Goal: Transaction & Acquisition: Book appointment/travel/reservation

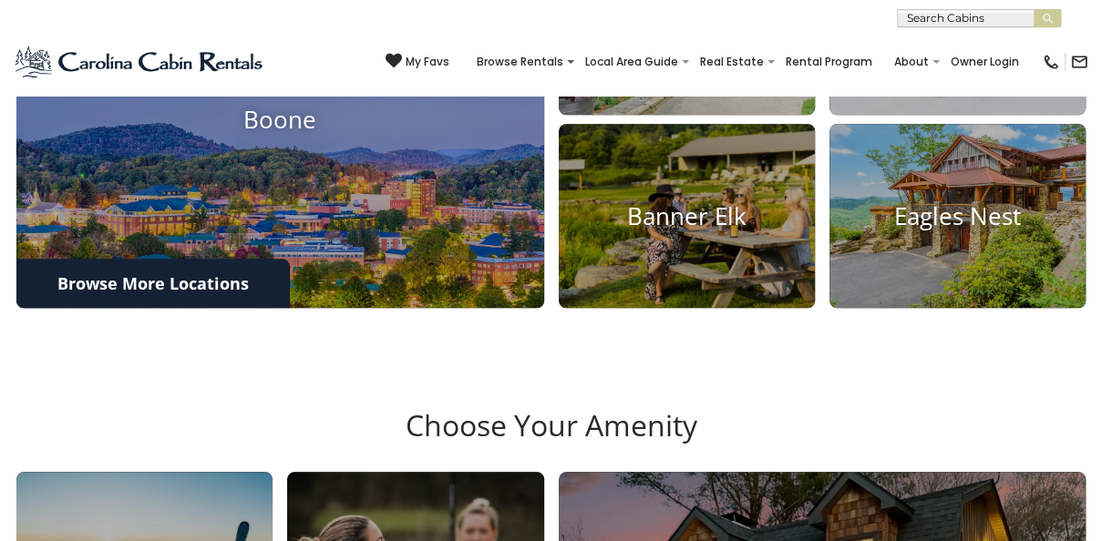
scroll to position [730, 0]
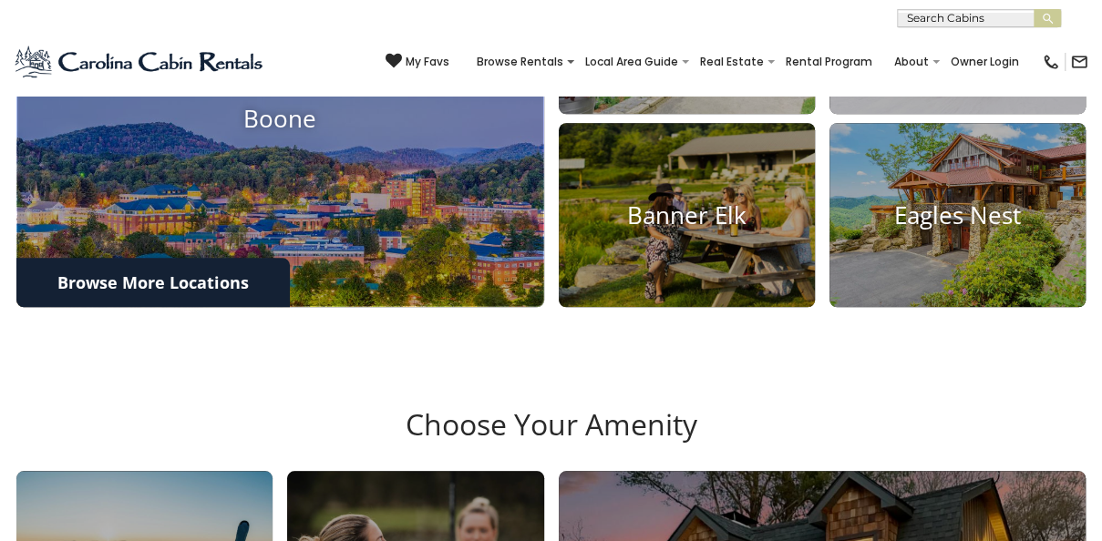
click at [288, 133] on h4 "Boone" at bounding box center [280, 119] width 528 height 28
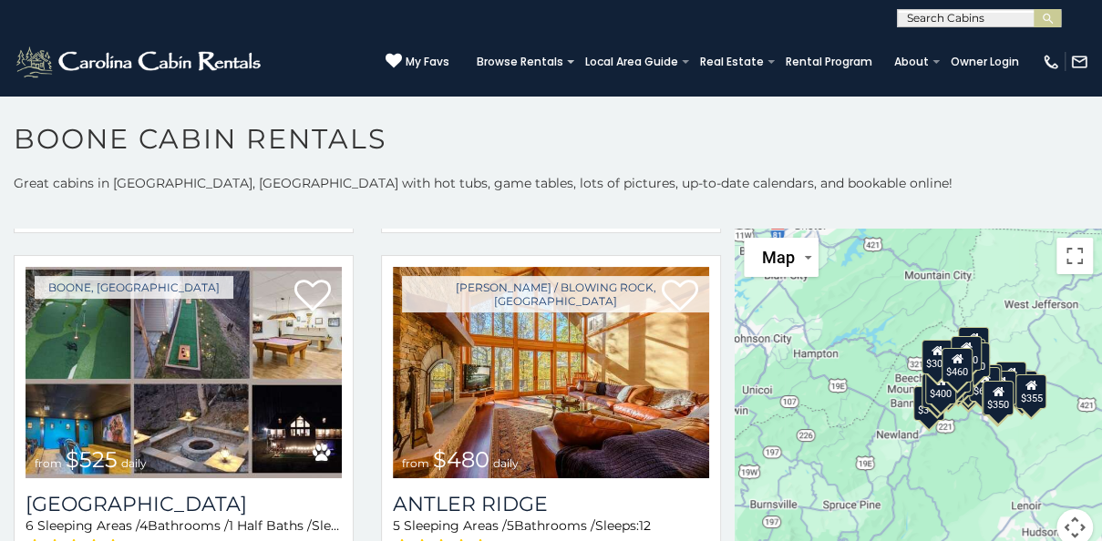
scroll to position [1170, 0]
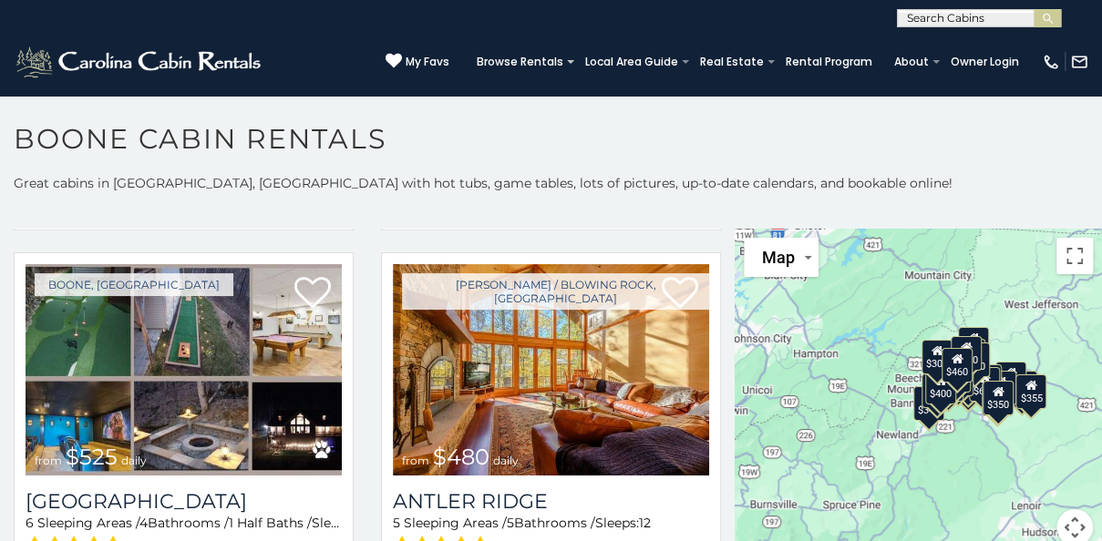
click at [559, 385] on img at bounding box center [551, 369] width 316 height 211
click at [563, 392] on img at bounding box center [551, 369] width 316 height 211
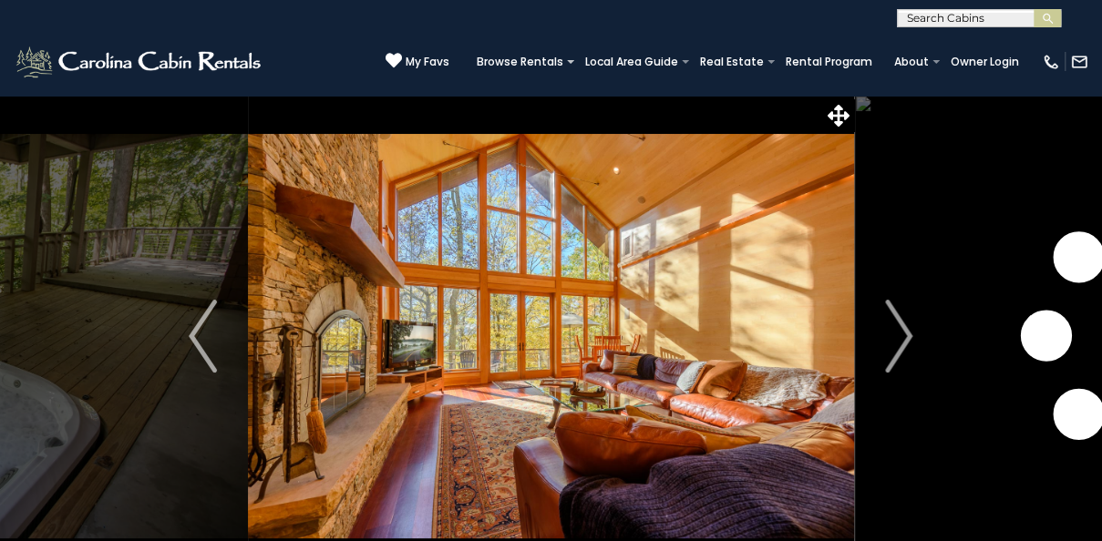
click at [897, 342] on img "Next" at bounding box center [898, 336] width 27 height 73
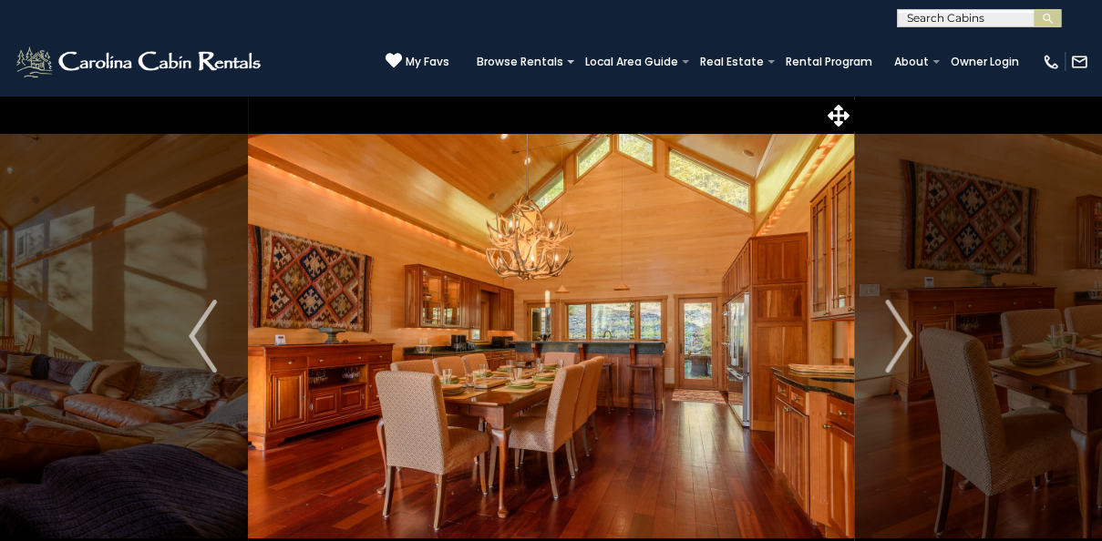
click at [908, 342] on img "Next" at bounding box center [898, 336] width 27 height 73
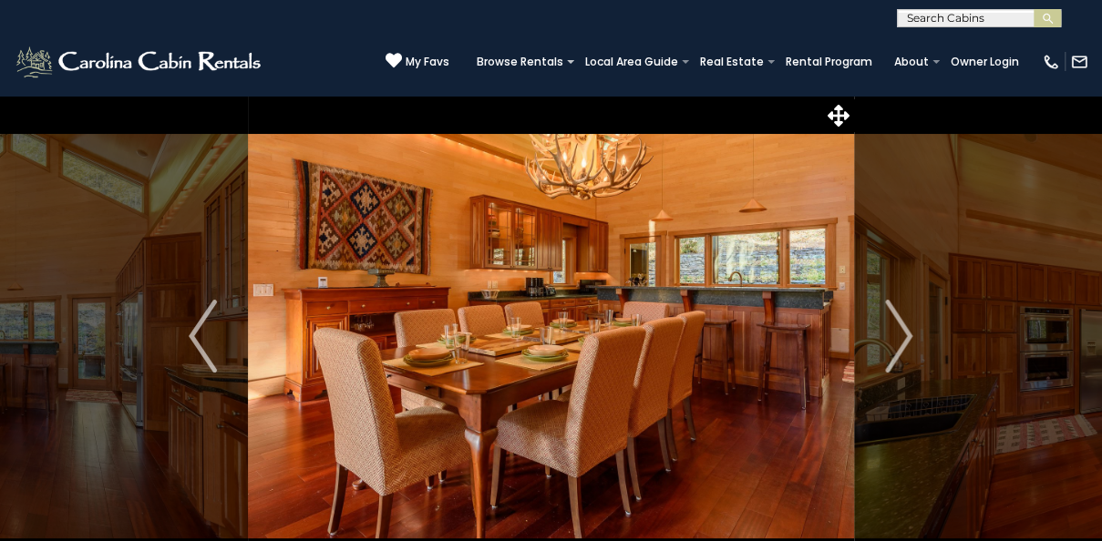
click at [902, 343] on img "Next" at bounding box center [898, 336] width 27 height 73
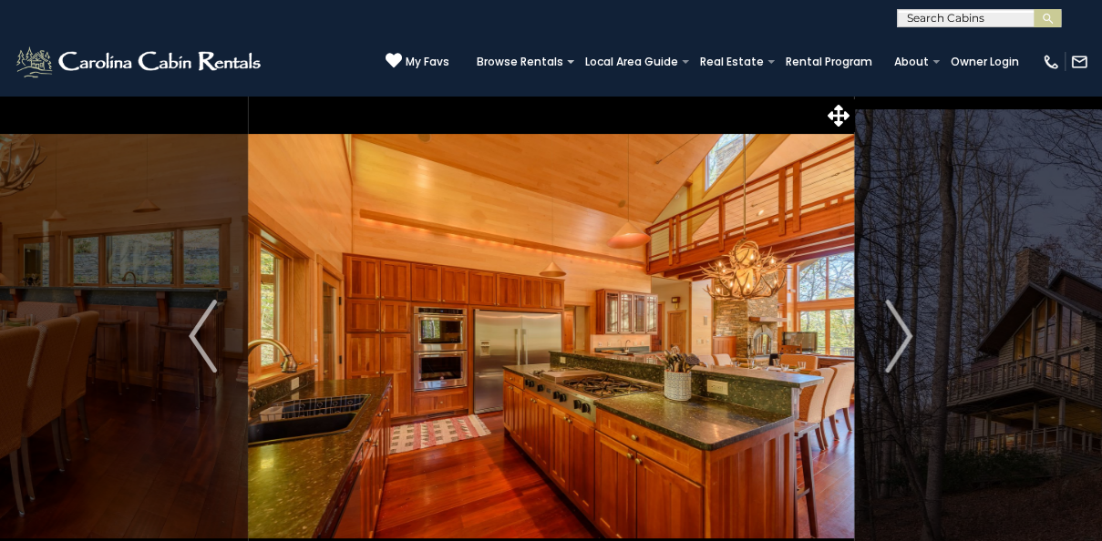
click at [908, 345] on img "Next" at bounding box center [898, 336] width 27 height 73
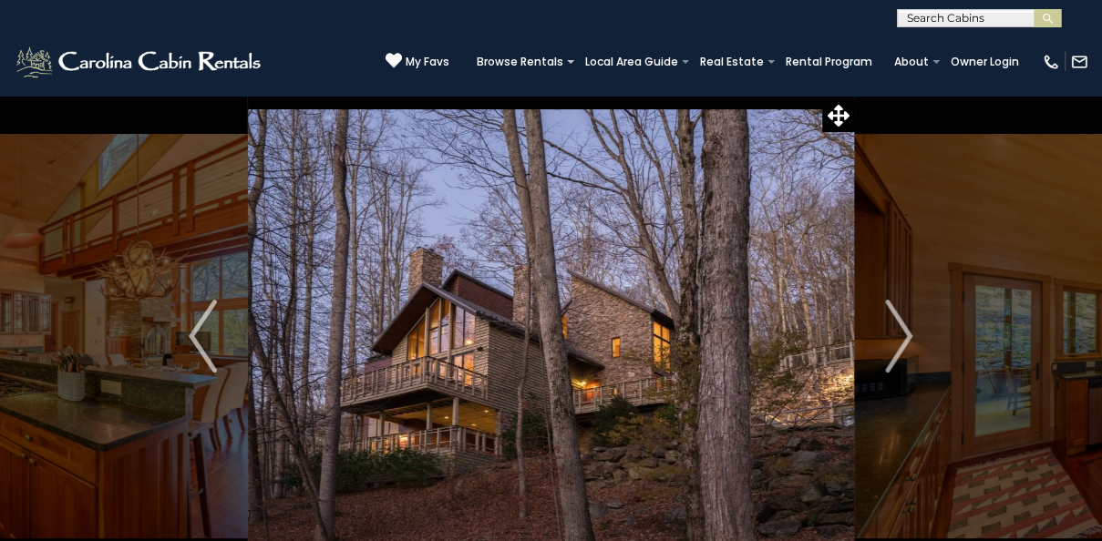
click at [906, 334] on img "Next" at bounding box center [898, 336] width 27 height 73
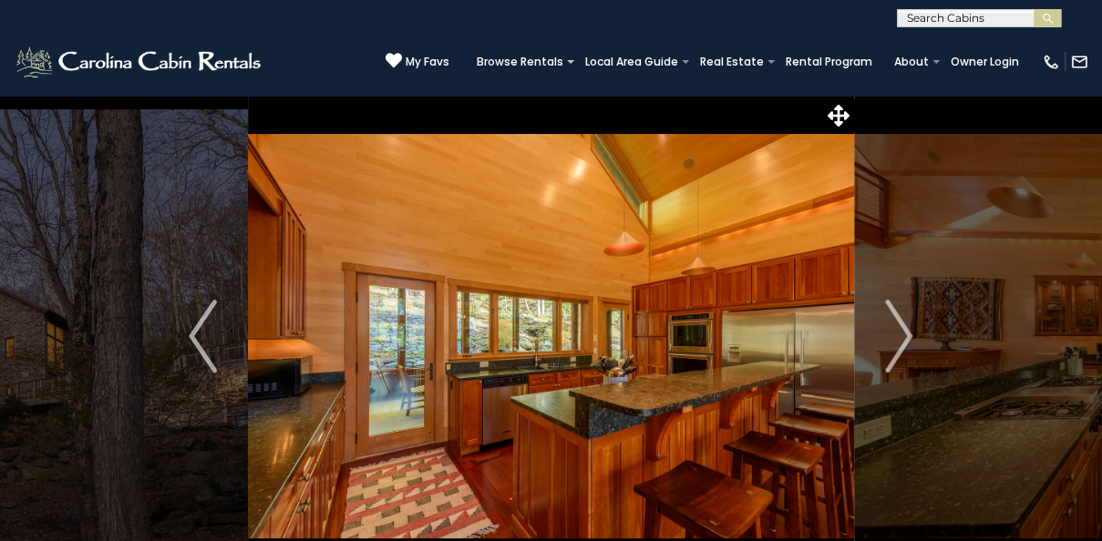
click at [910, 341] on img "Next" at bounding box center [898, 336] width 27 height 73
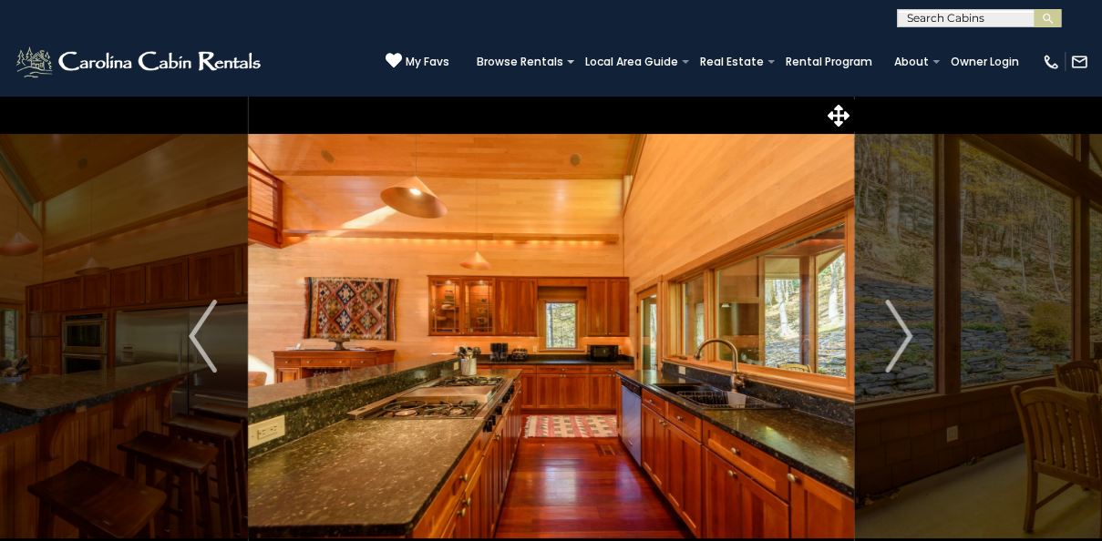
click at [901, 339] on img "Next" at bounding box center [898, 336] width 27 height 73
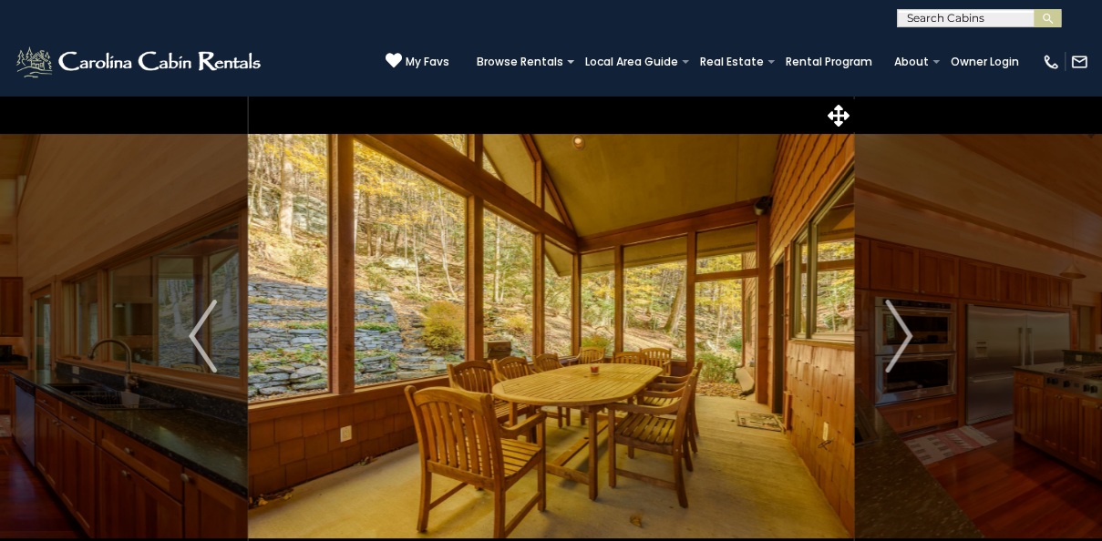
click at [903, 347] on img "Next" at bounding box center [898, 336] width 27 height 73
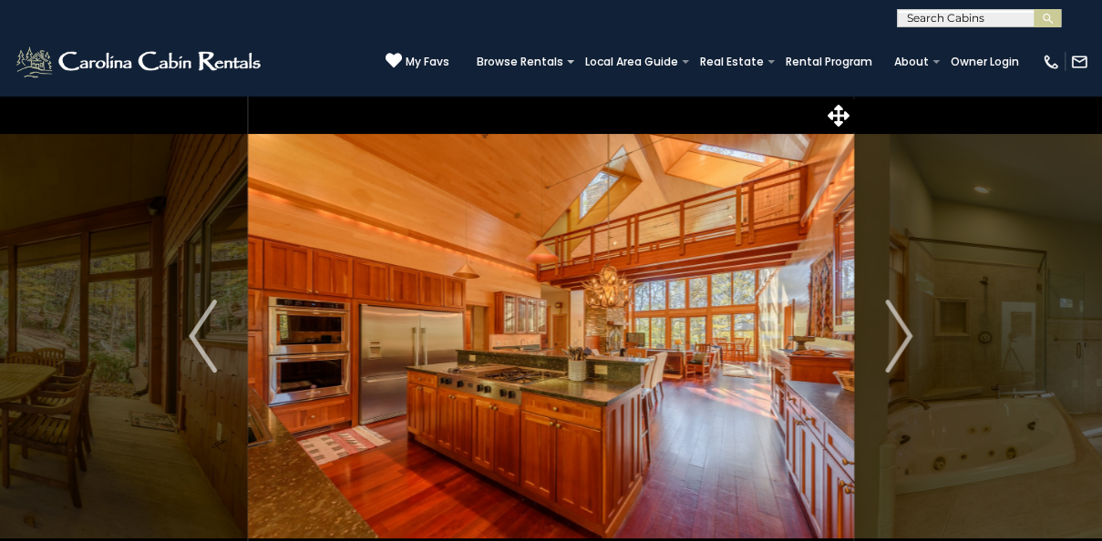
click at [902, 337] on img "Next" at bounding box center [898, 336] width 27 height 73
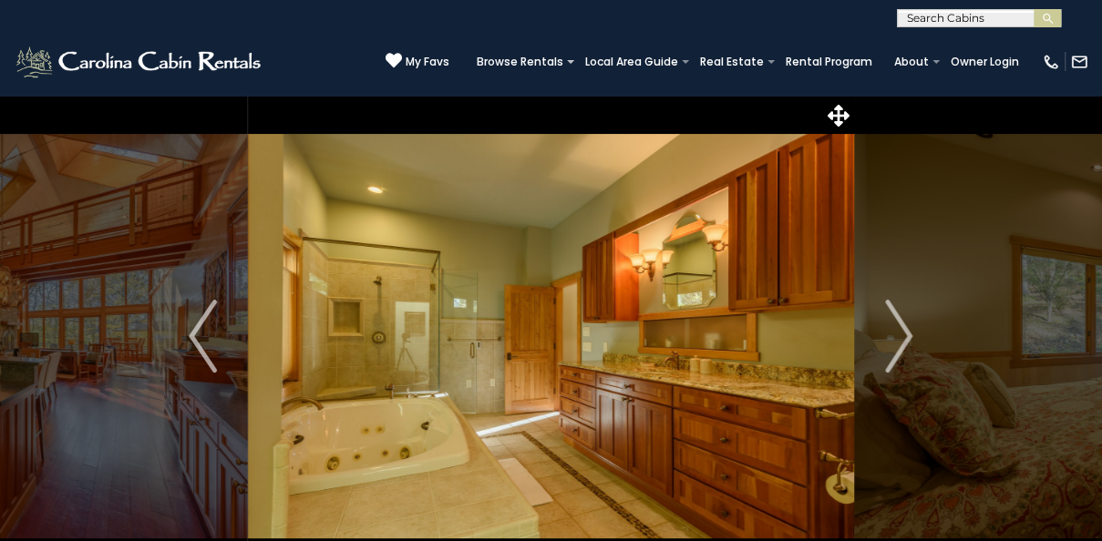
click at [903, 354] on img "Next" at bounding box center [898, 336] width 27 height 73
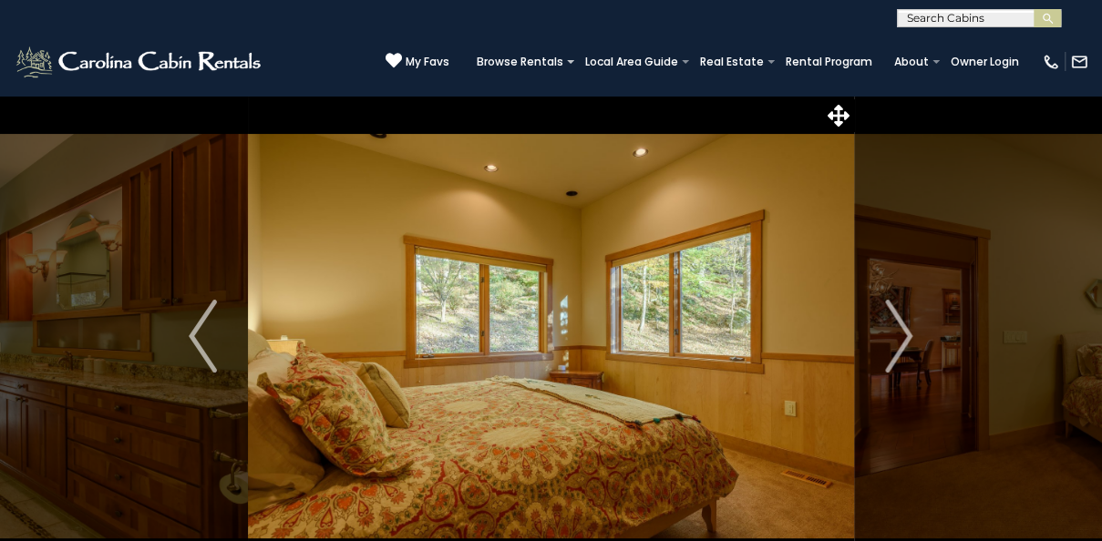
click at [903, 352] on img "Next" at bounding box center [898, 336] width 27 height 73
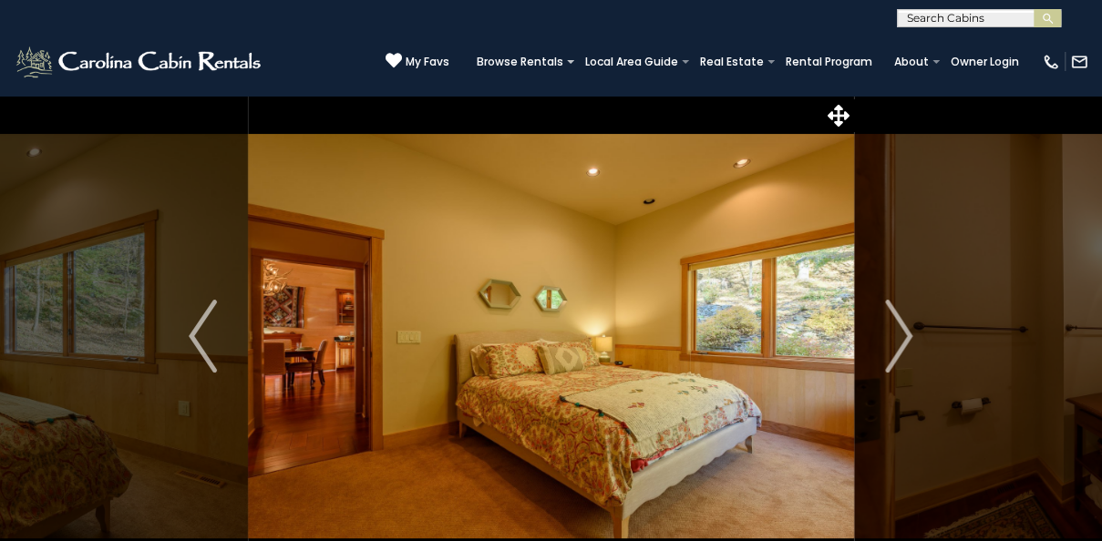
click at [904, 350] on img "Next" at bounding box center [898, 336] width 27 height 73
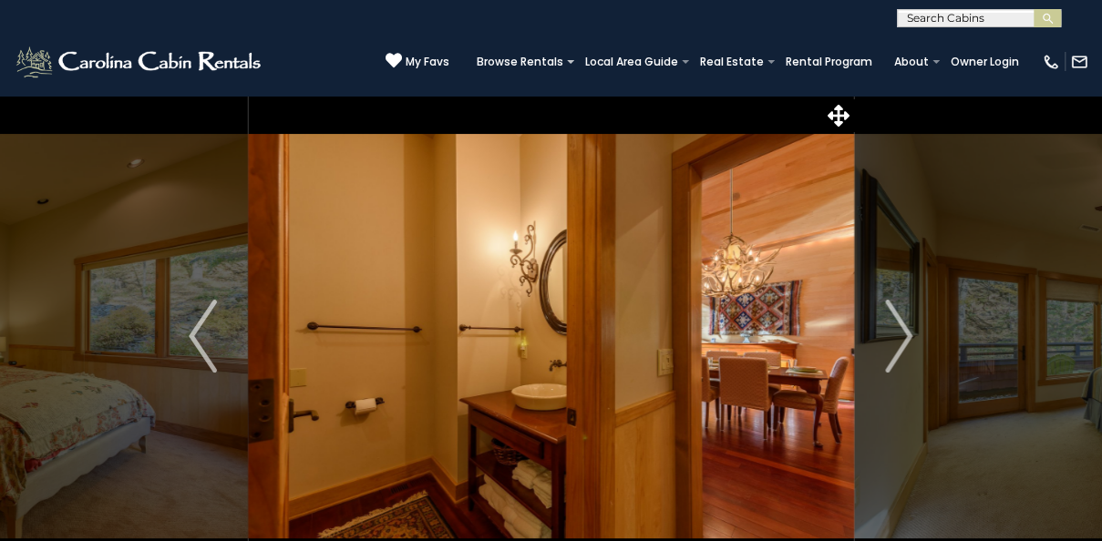
click at [906, 354] on img "Next" at bounding box center [898, 336] width 27 height 73
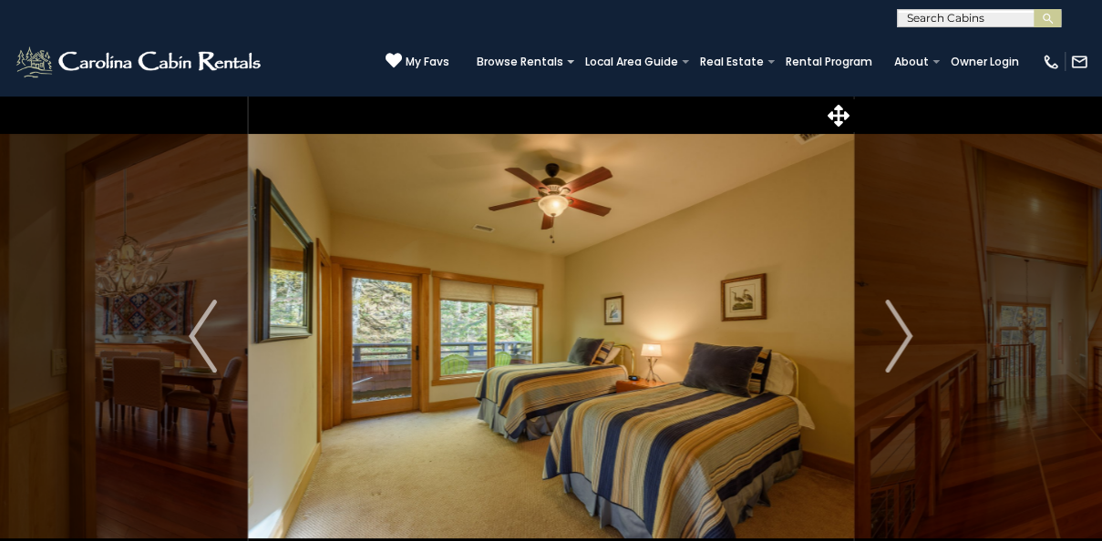
click at [903, 358] on img "Next" at bounding box center [898, 336] width 27 height 73
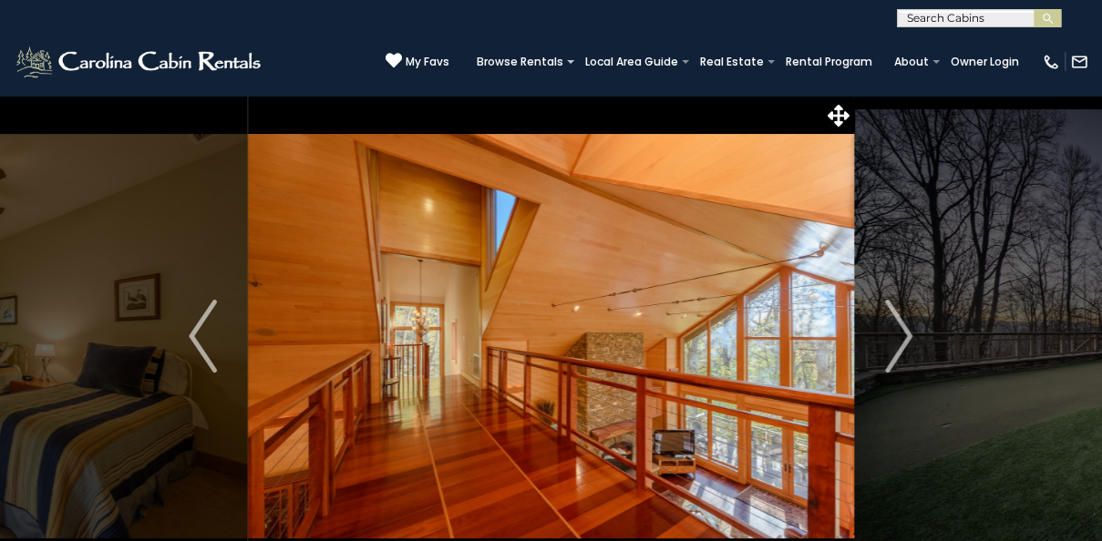
click at [901, 352] on img "Next" at bounding box center [898, 336] width 27 height 73
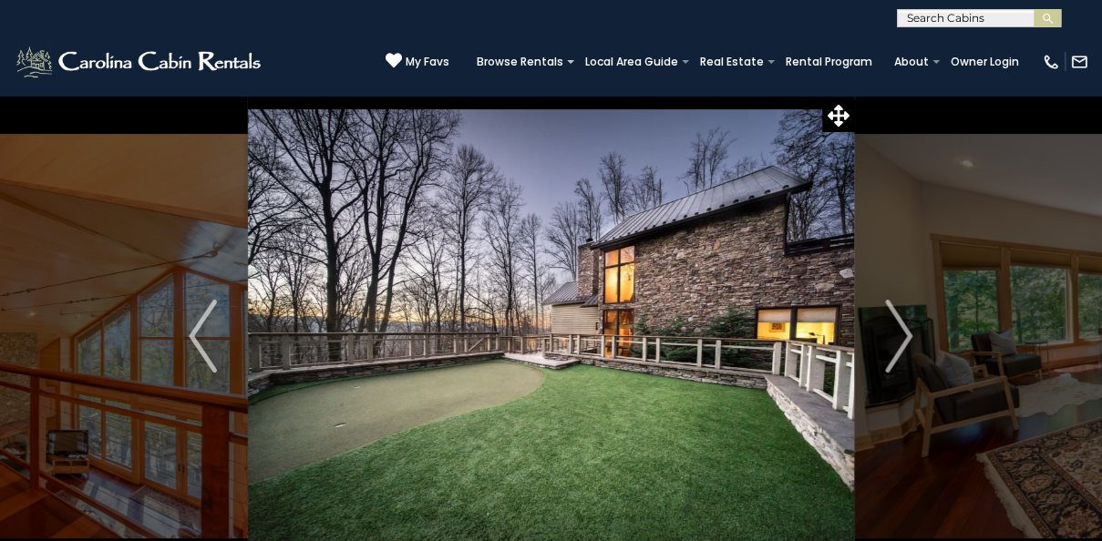
click at [901, 347] on img "Next" at bounding box center [898, 336] width 27 height 73
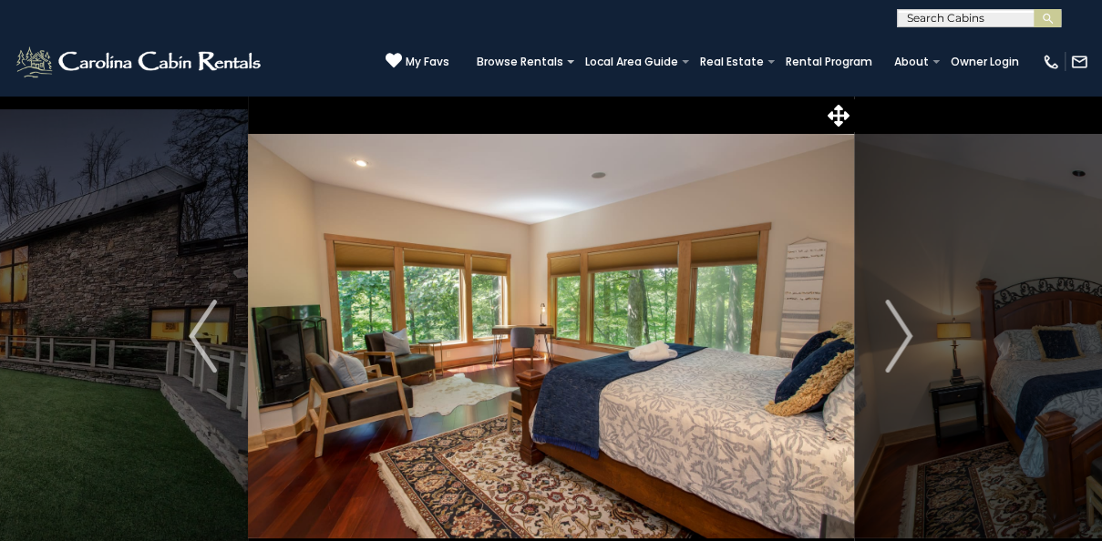
click at [892, 366] on img "Next" at bounding box center [898, 336] width 27 height 73
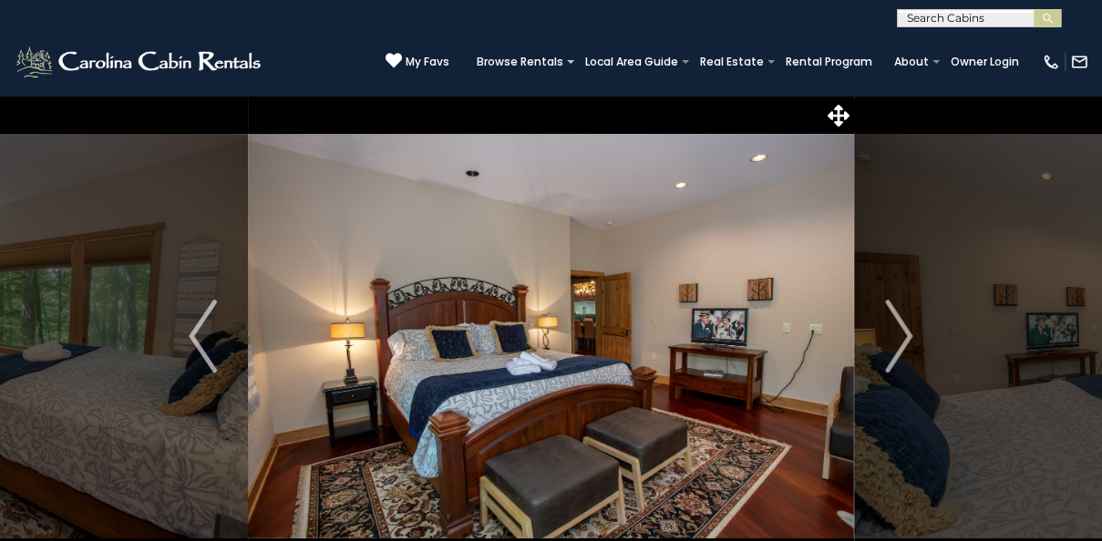
click at [888, 361] on img "Next" at bounding box center [898, 336] width 27 height 73
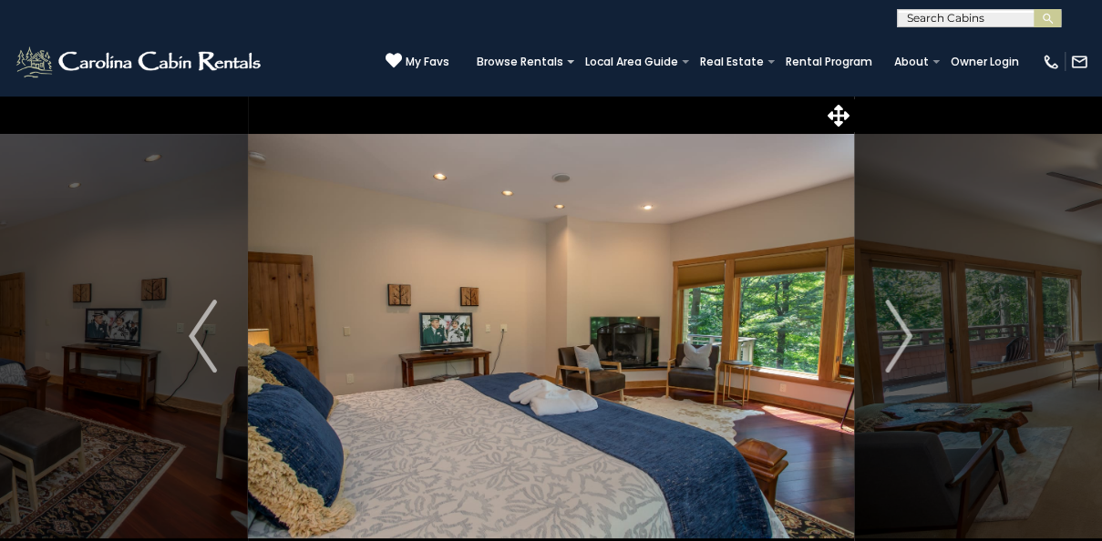
click at [893, 365] on img "Next" at bounding box center [898, 336] width 27 height 73
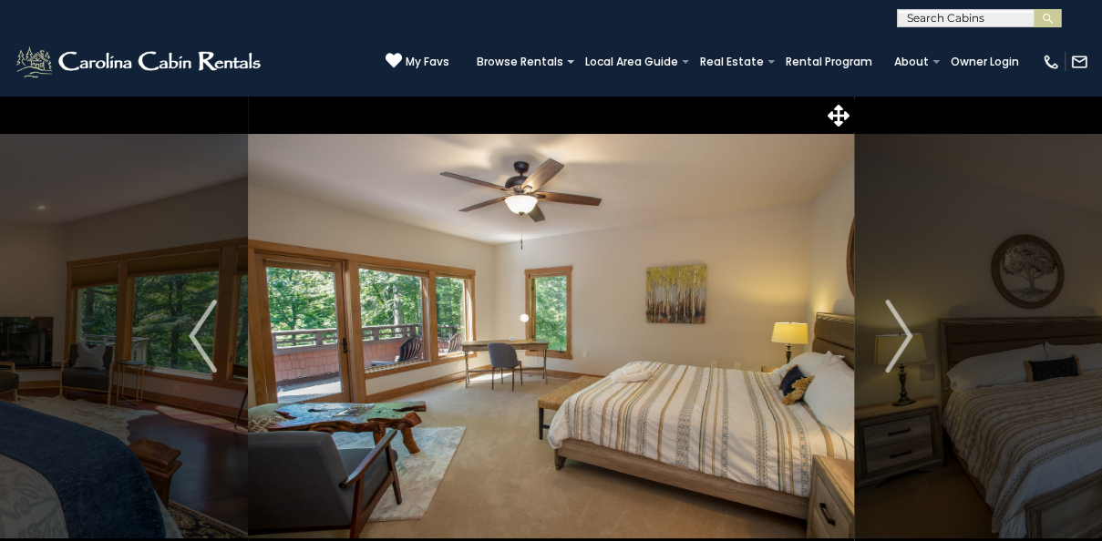
click at [888, 373] on button "Next" at bounding box center [899, 336] width 90 height 483
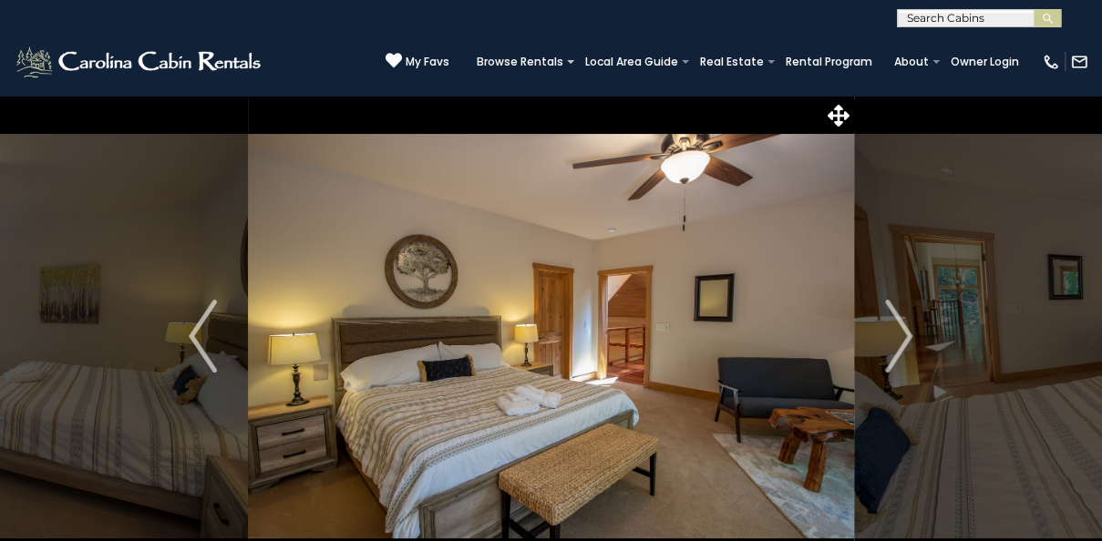
click at [890, 363] on img "Next" at bounding box center [898, 336] width 27 height 73
